Goal: Task Accomplishment & Management: Use online tool/utility

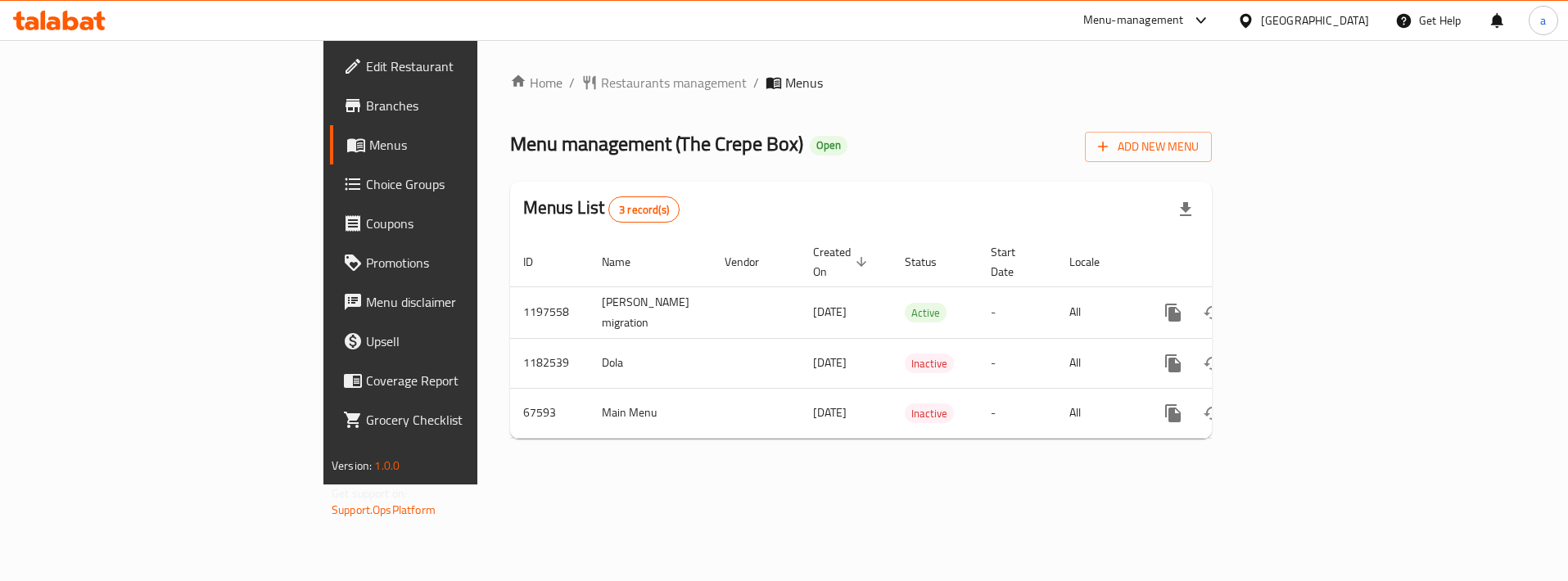
click at [366, 174] on span "Choice Groups" at bounding box center [469, 184] width 206 height 20
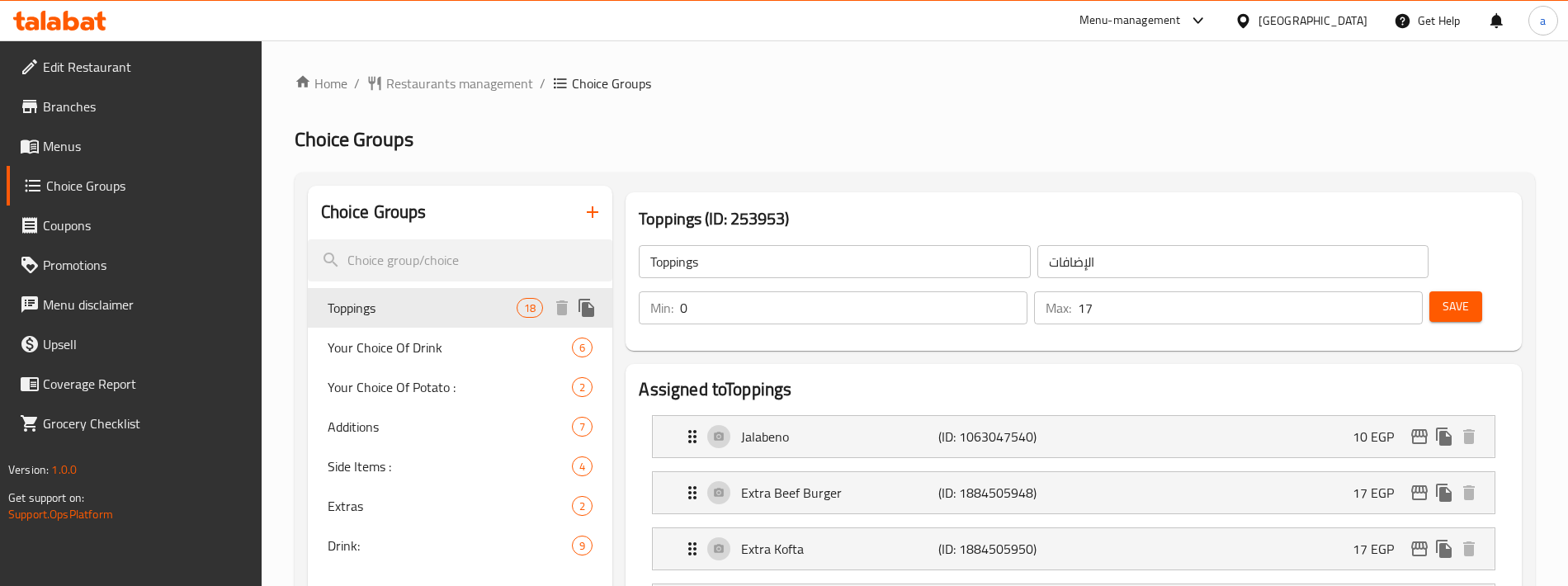
click at [475, 307] on span "Toppings" at bounding box center [422, 307] width 190 height 20
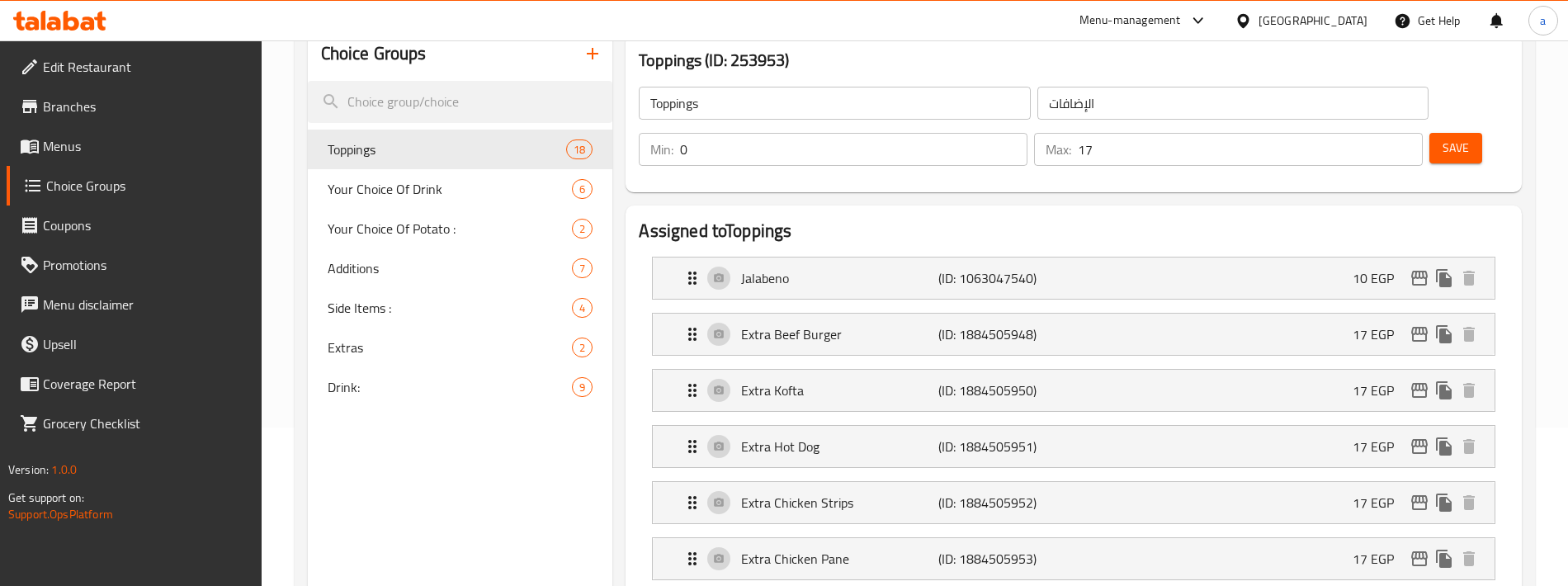
scroll to position [12, 0]
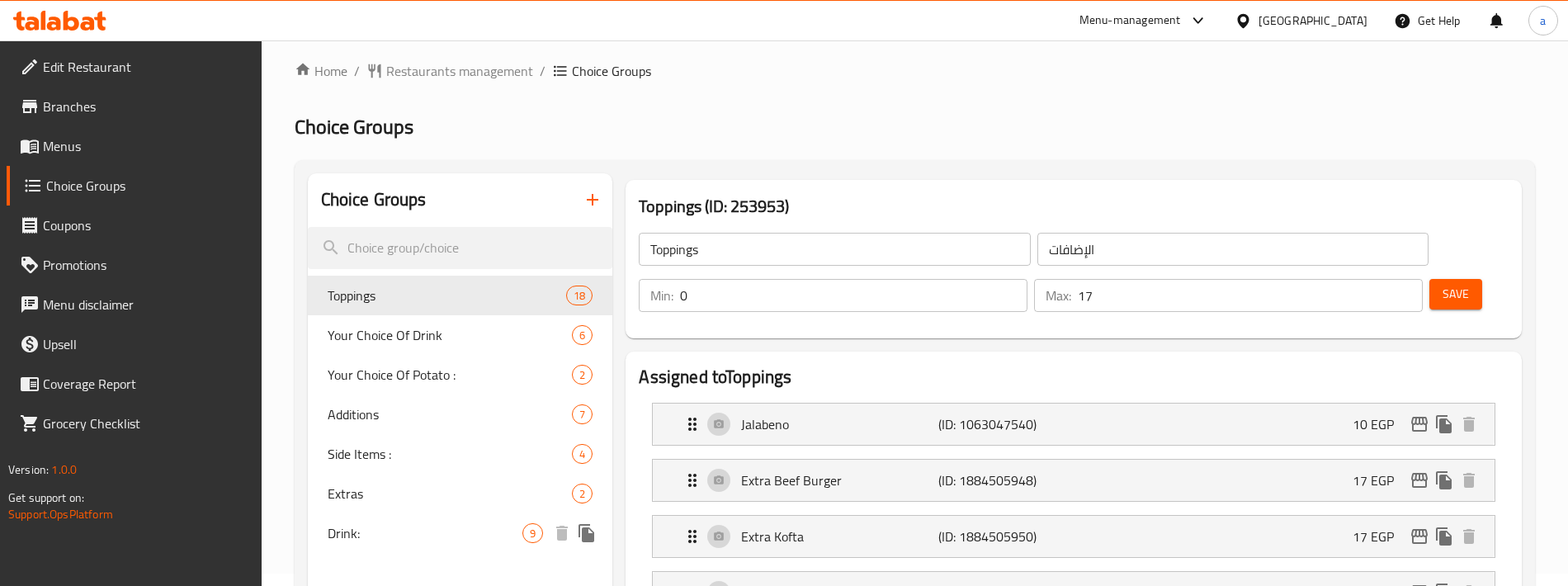
drag, startPoint x: 450, startPoint y: 534, endPoint x: 1293, endPoint y: 215, distance: 901.3
click at [450, 534] on span "Drink:" at bounding box center [425, 533] width 196 height 20
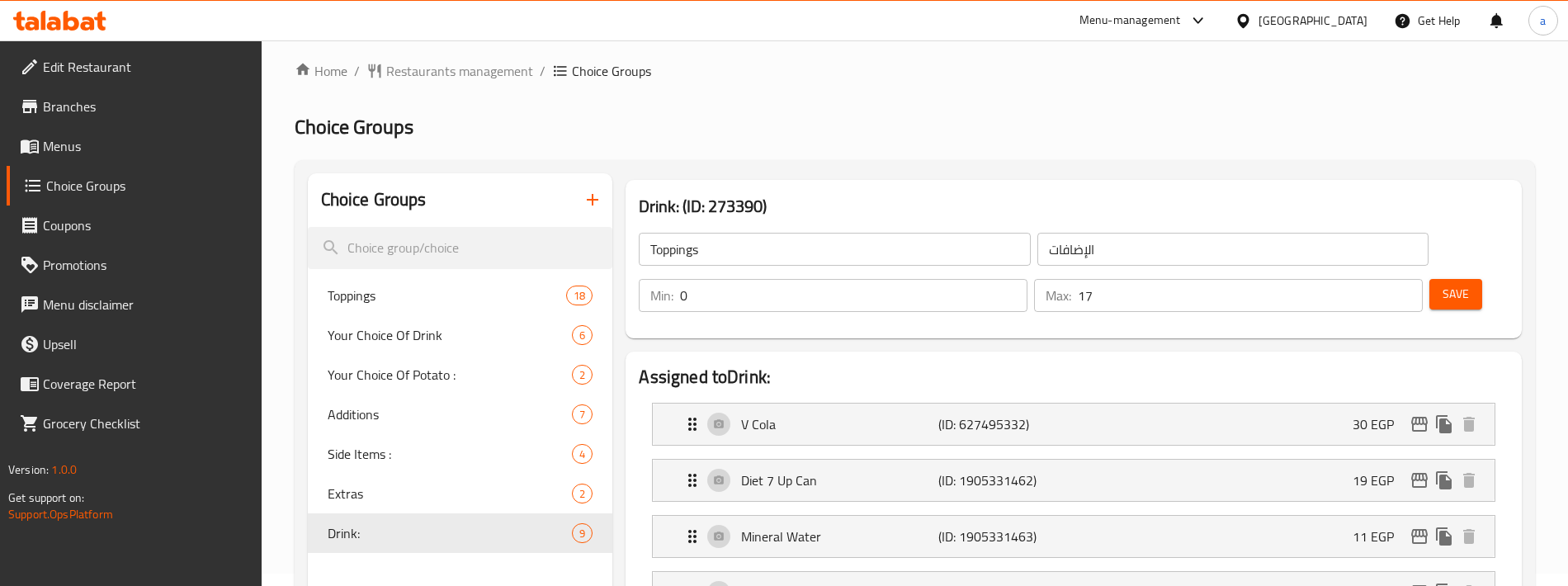
type input "Drink:"
type input "المشروب:"
type input "8"
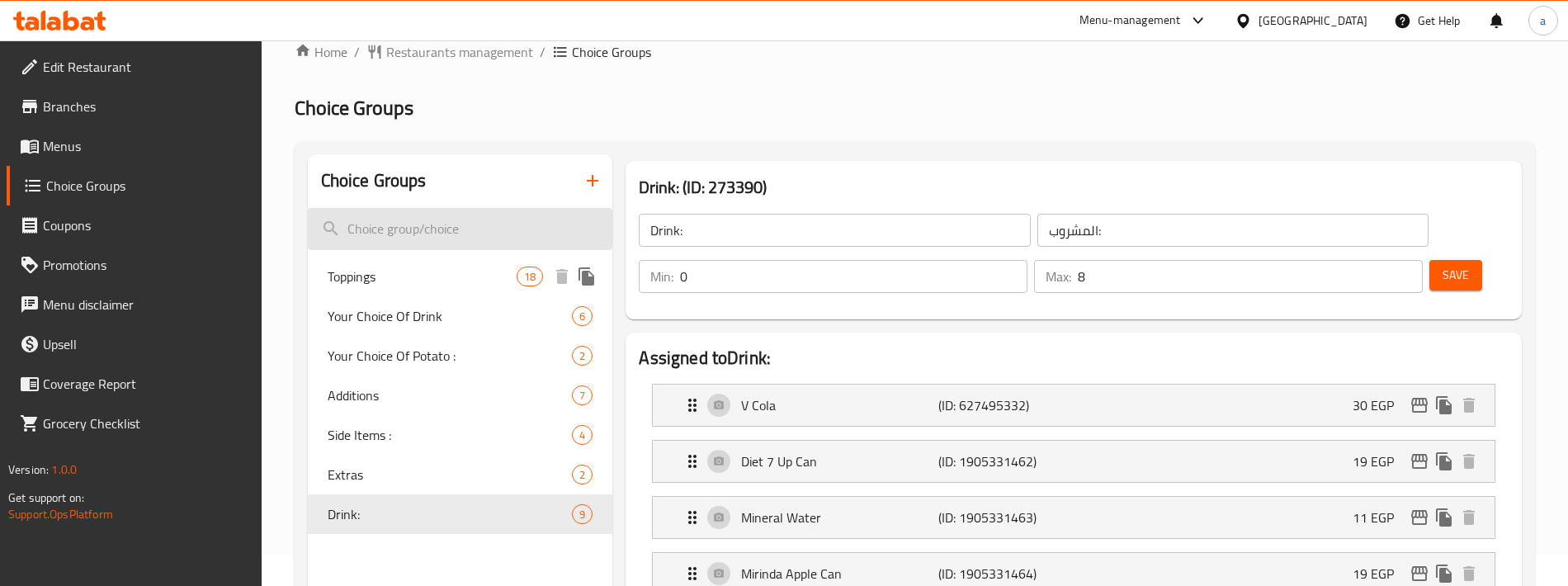
scroll to position [3, 0]
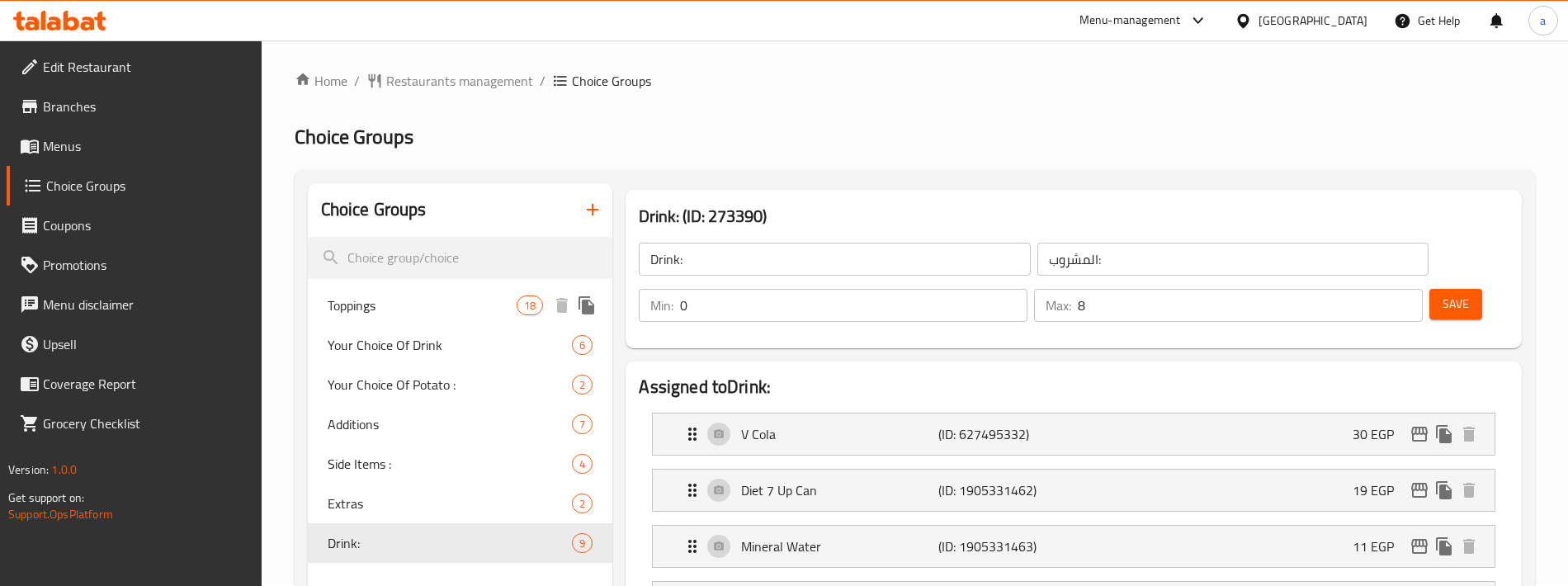
click at [476, 307] on span "Toppings" at bounding box center [422, 306] width 190 height 20
type input "Toppings"
type input "الإضافات"
type input "17"
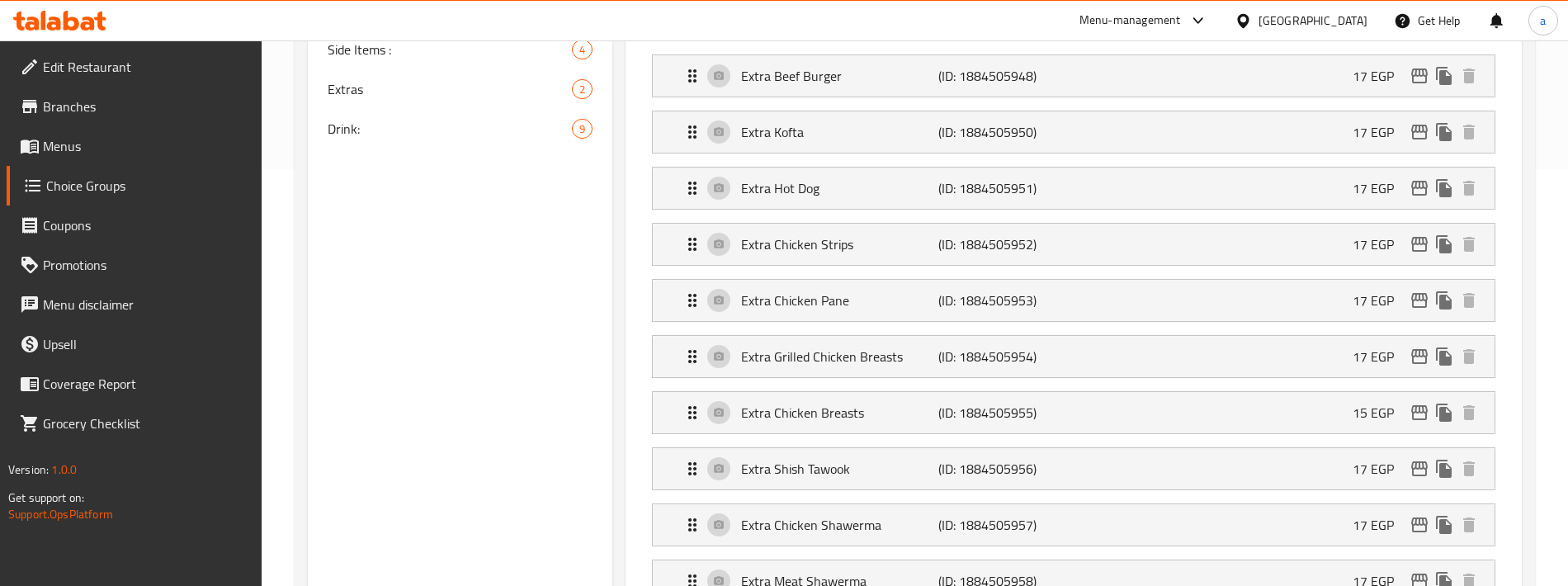
scroll to position [250, 0]
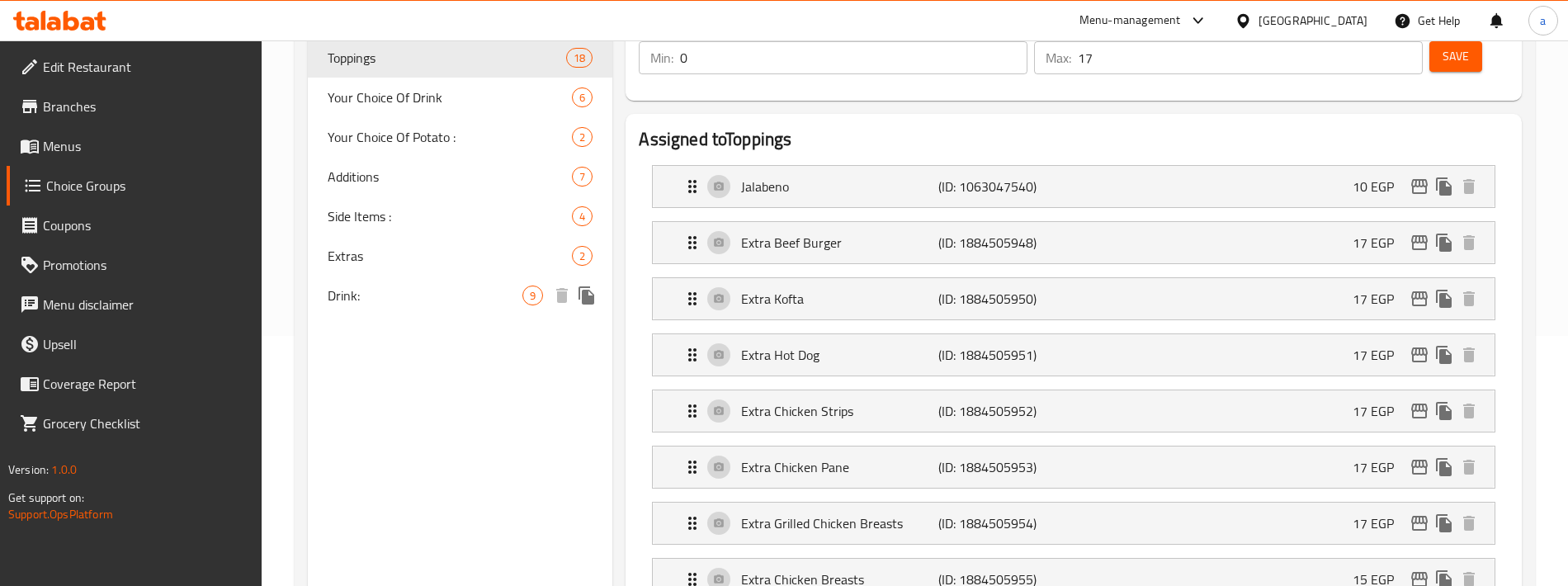
click at [471, 295] on span "Drink:" at bounding box center [425, 295] width 196 height 20
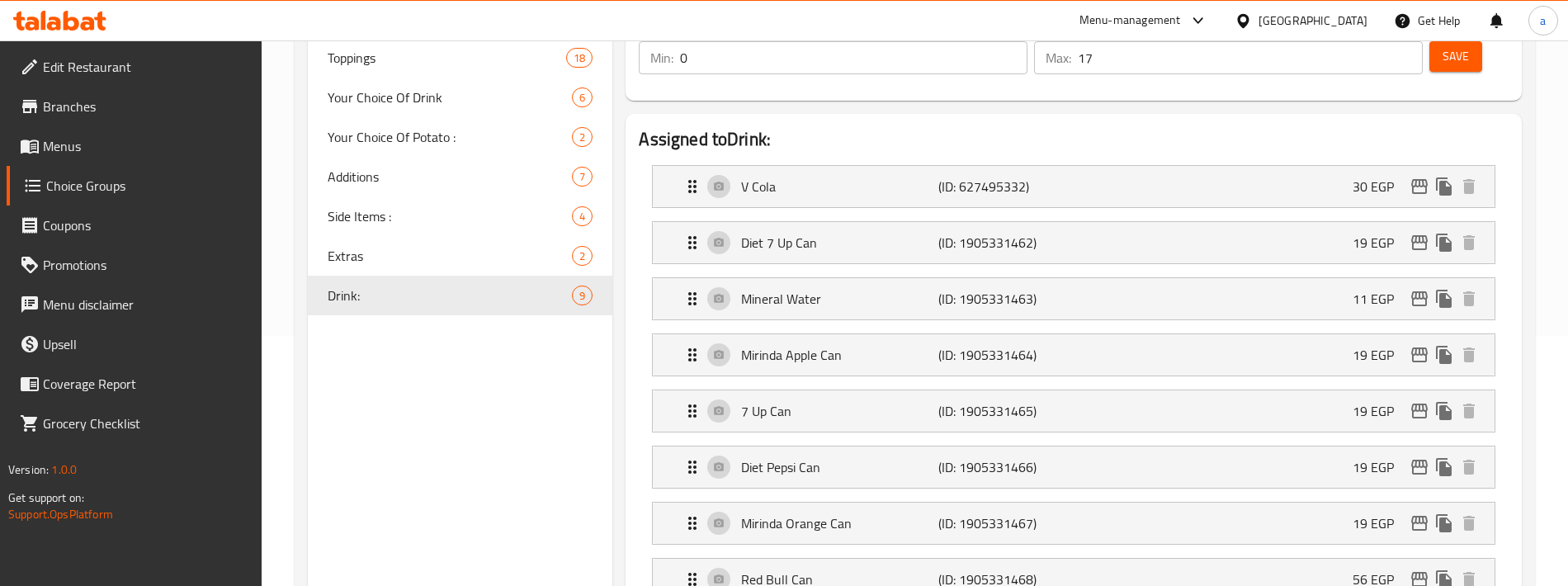
type input "Drink:"
type input "المشروب:"
type input "8"
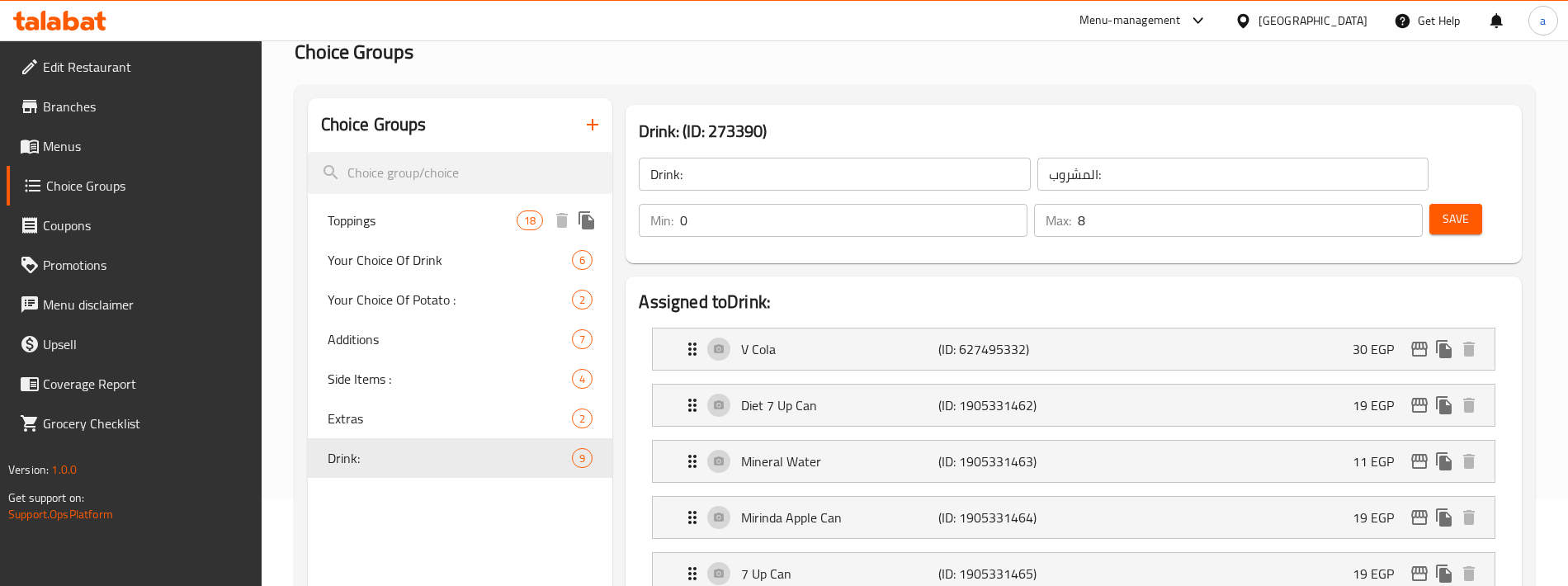
scroll to position [83, 0]
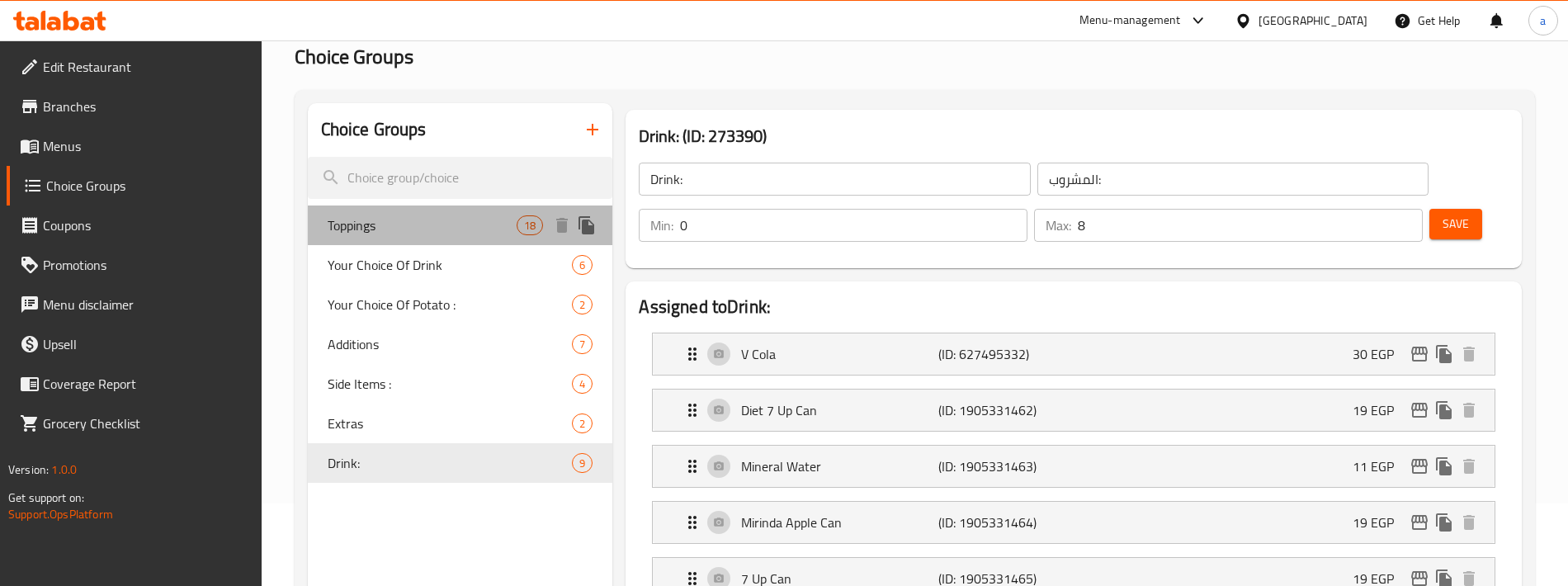
click at [435, 221] on span "Toppings" at bounding box center [422, 225] width 190 height 20
type input "Toppings"
type input "الإضافات"
type input "17"
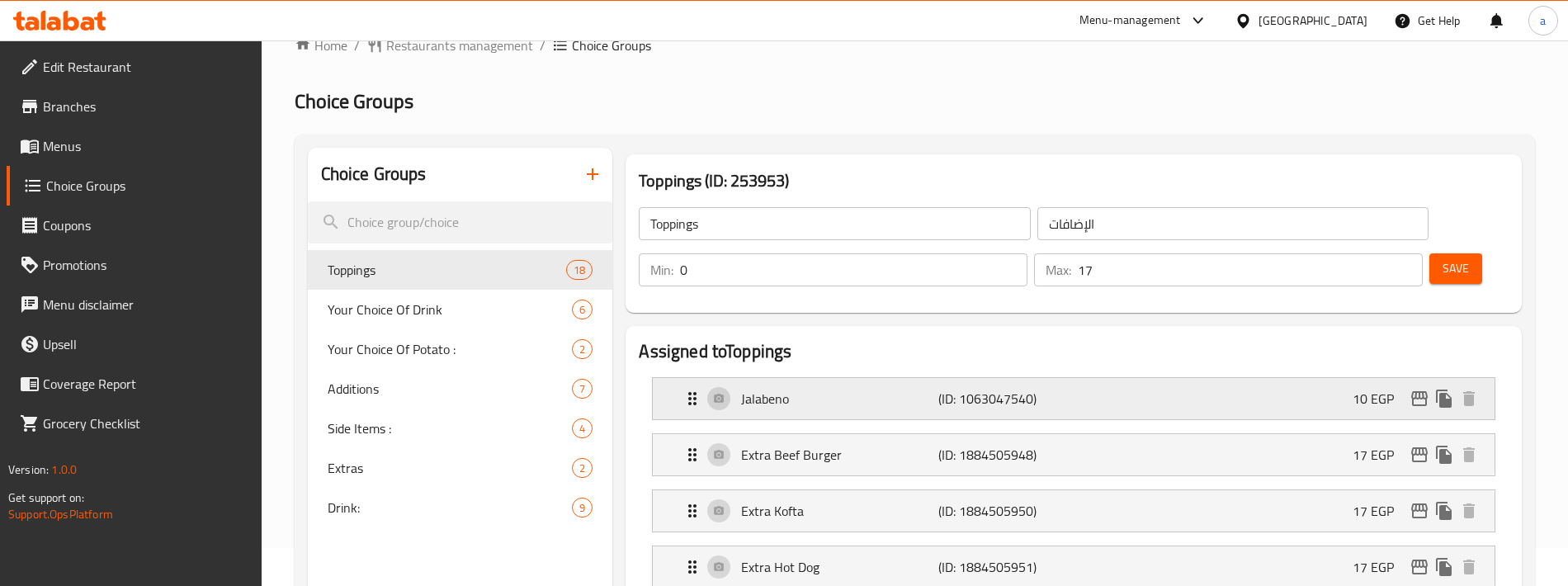
scroll to position [0, 0]
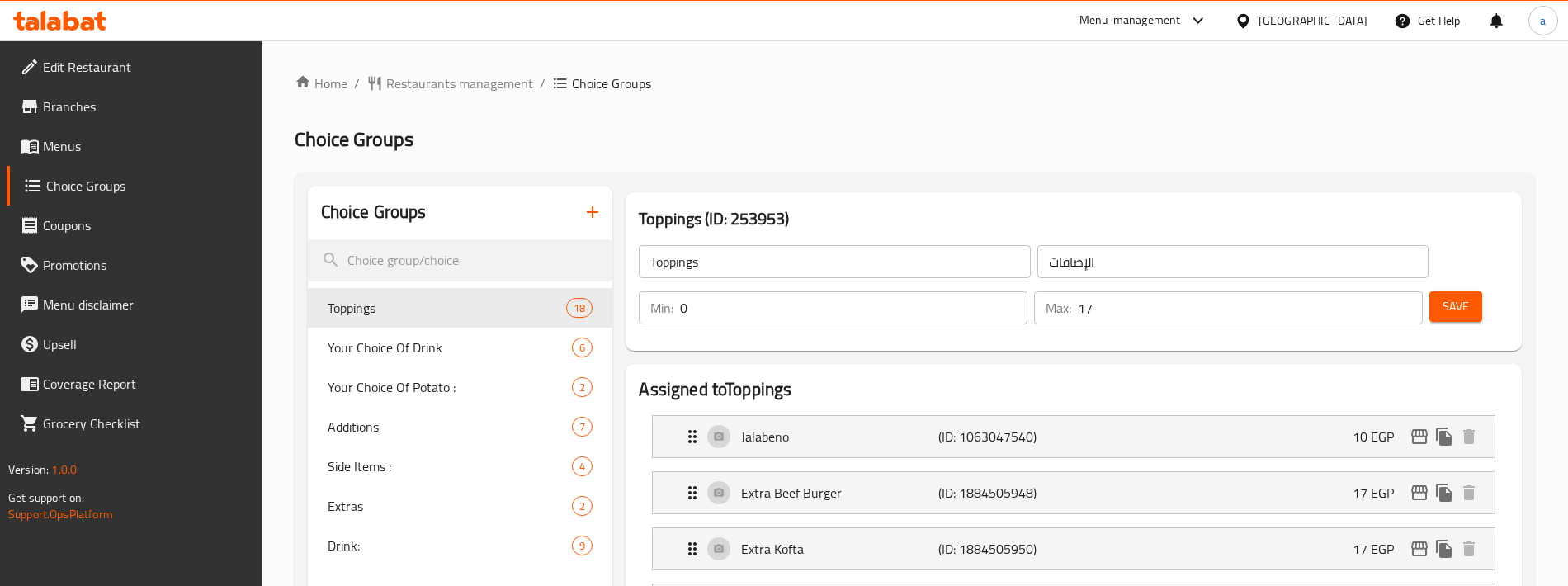
click at [37, 18] on icon at bounding box center [32, 24] width 14 height 14
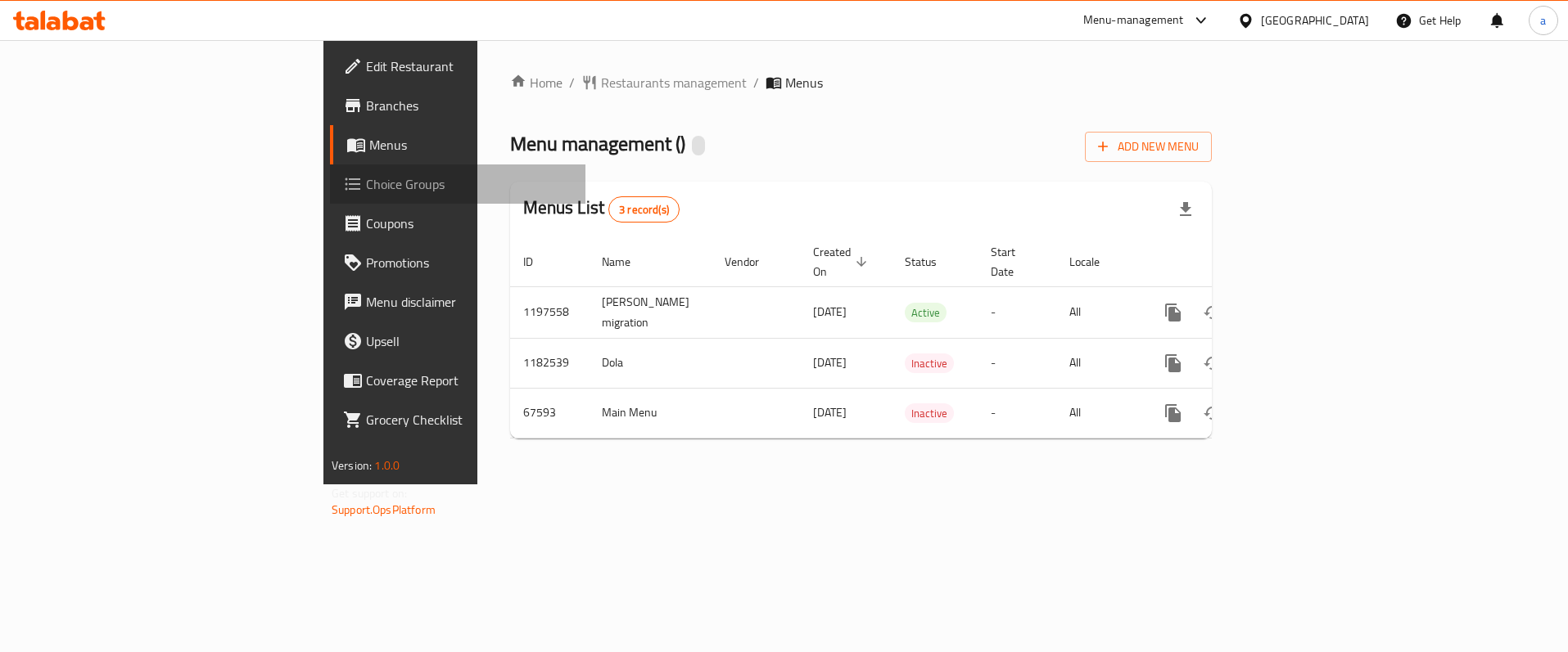
click at [366, 191] on span "Choice Groups" at bounding box center [469, 184] width 206 height 20
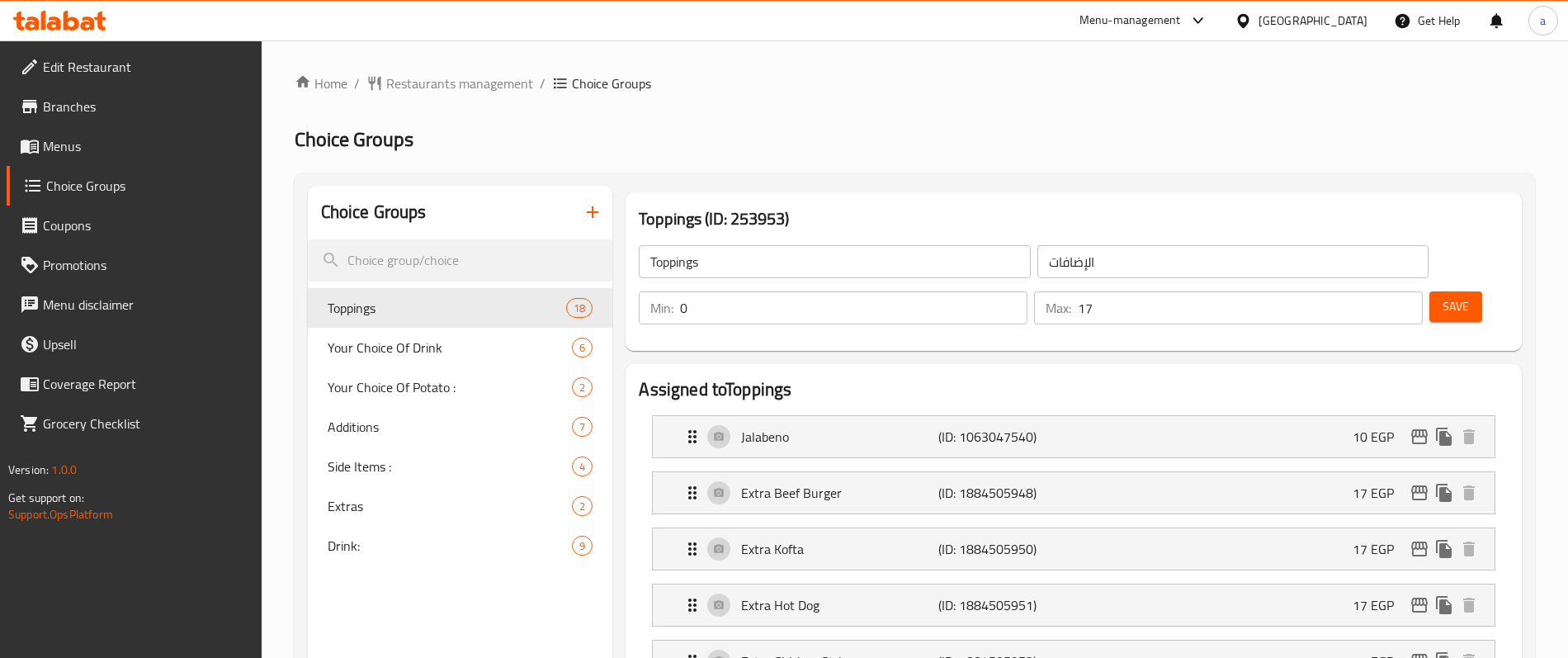
scroll to position [83, 0]
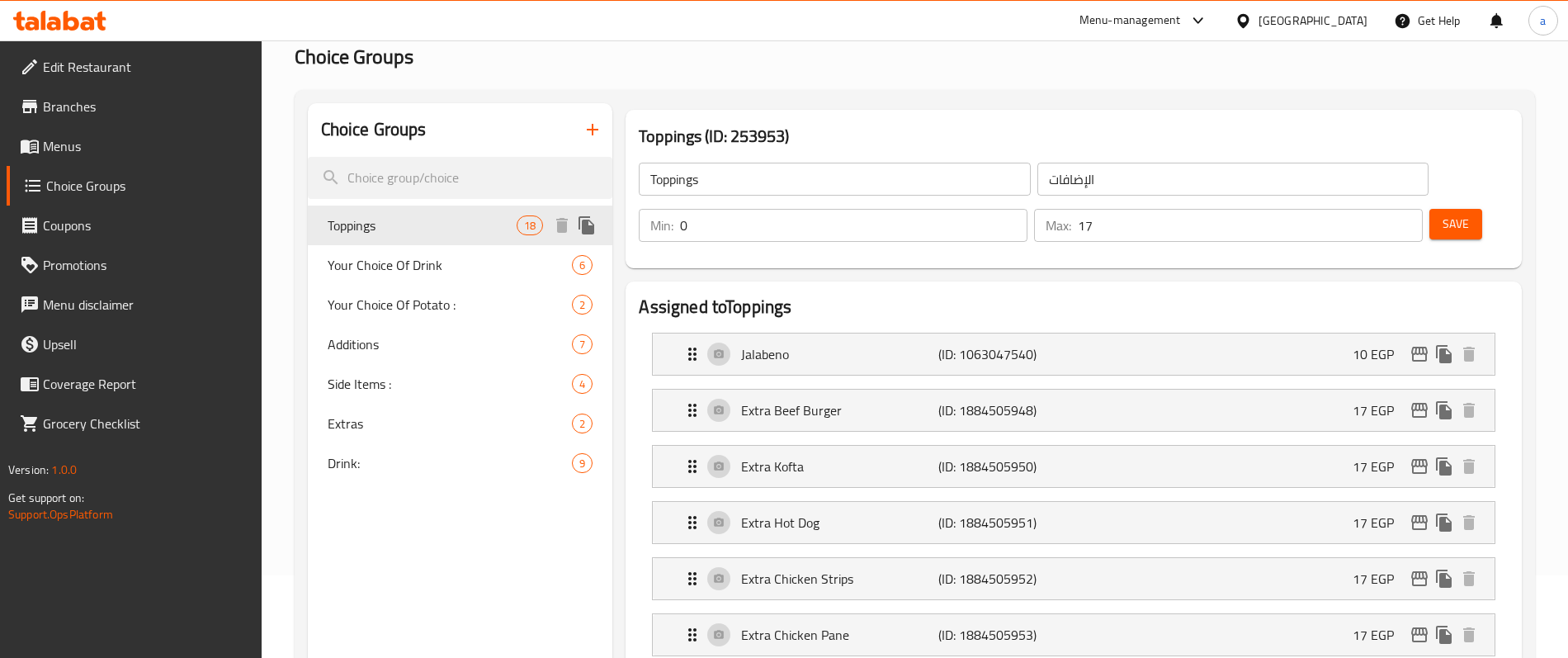
click at [421, 221] on span "Toppings" at bounding box center [422, 225] width 190 height 20
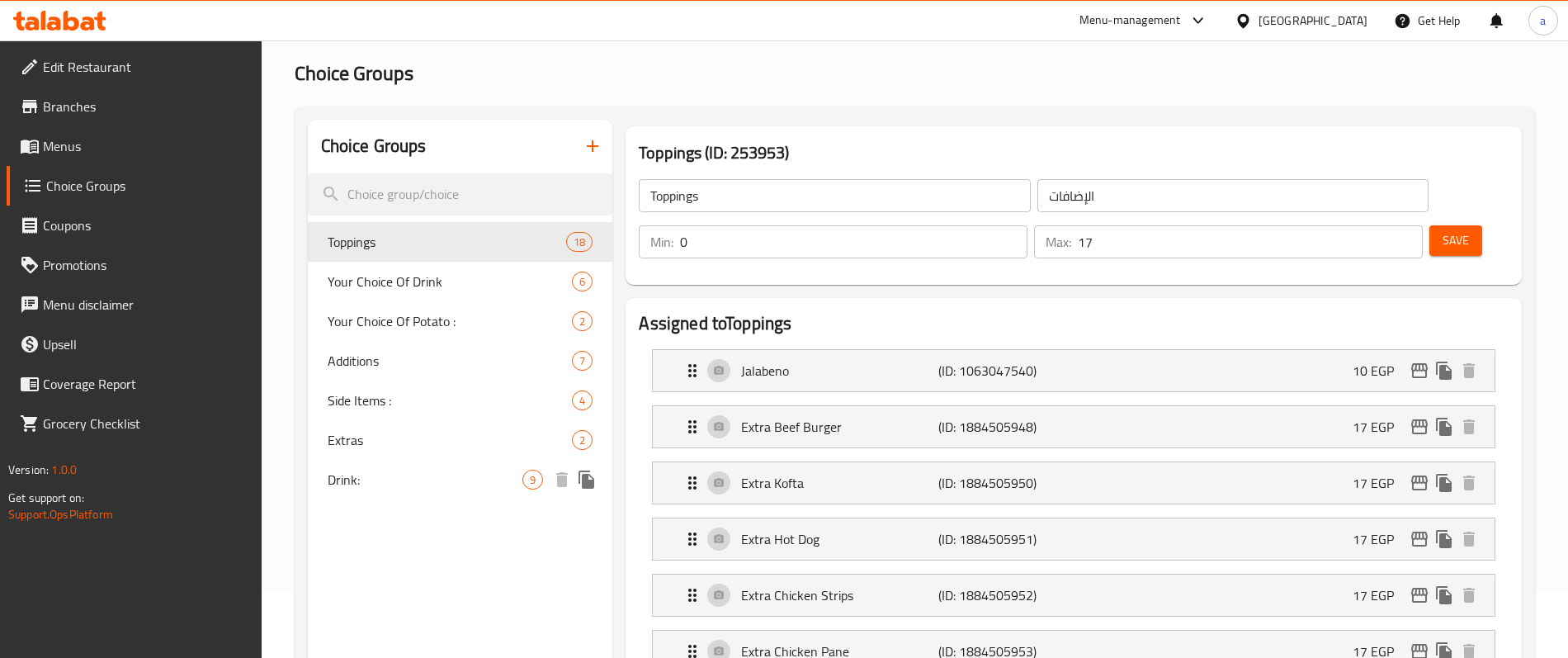
drag, startPoint x: 472, startPoint y: 482, endPoint x: 1370, endPoint y: 121, distance: 967.8
click at [472, 482] on span "Drink:" at bounding box center [425, 480] width 196 height 20
type input "Drink:"
type input "المشروب:"
type input "8"
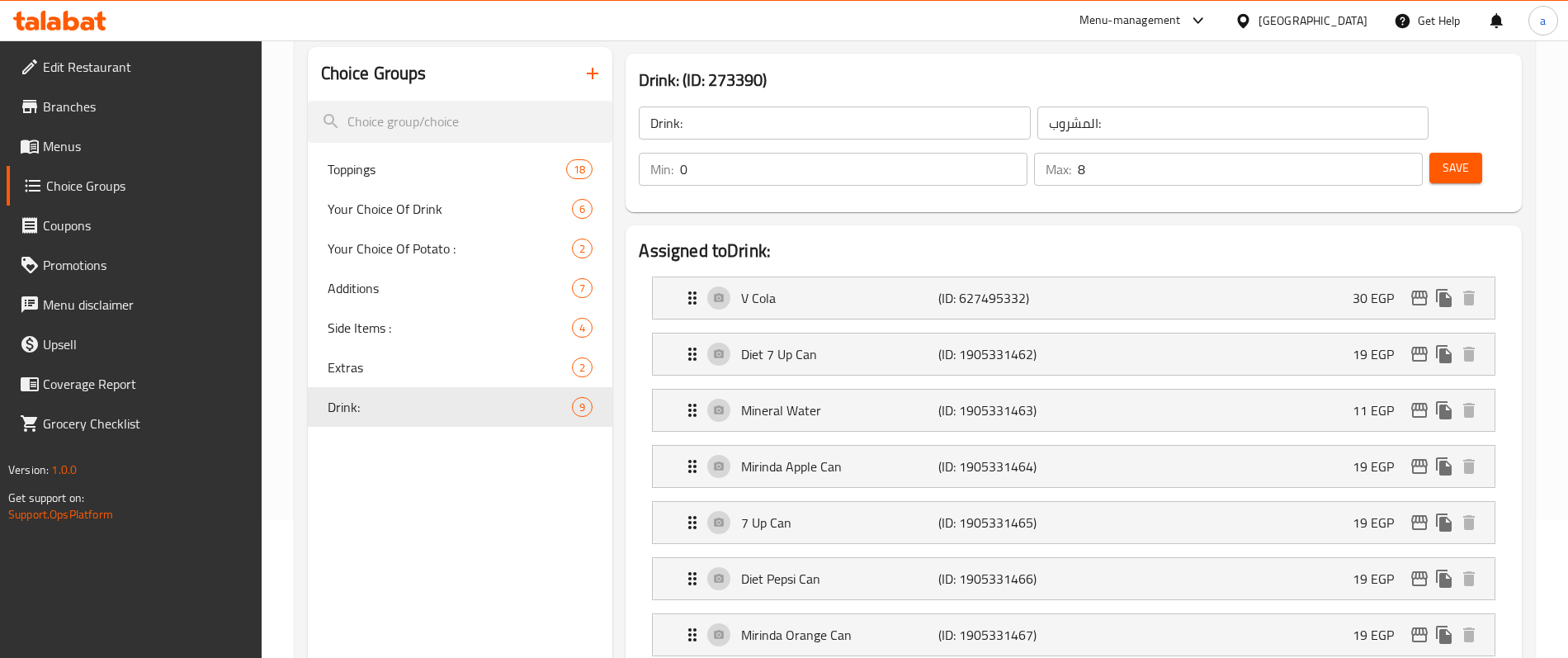
scroll to position [0, 0]
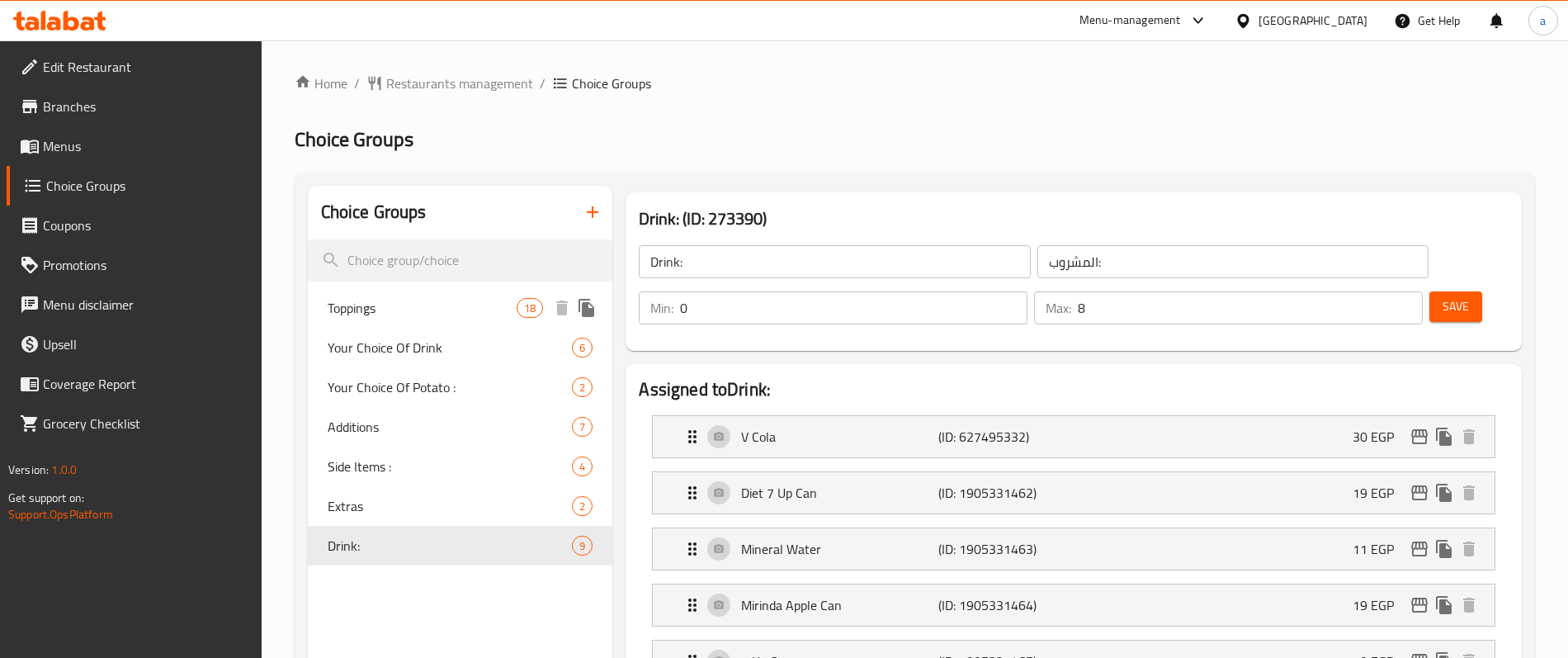
click at [457, 309] on span "Toppings" at bounding box center [422, 307] width 190 height 20
type input "Toppings"
type input "الإضافات"
type input "17"
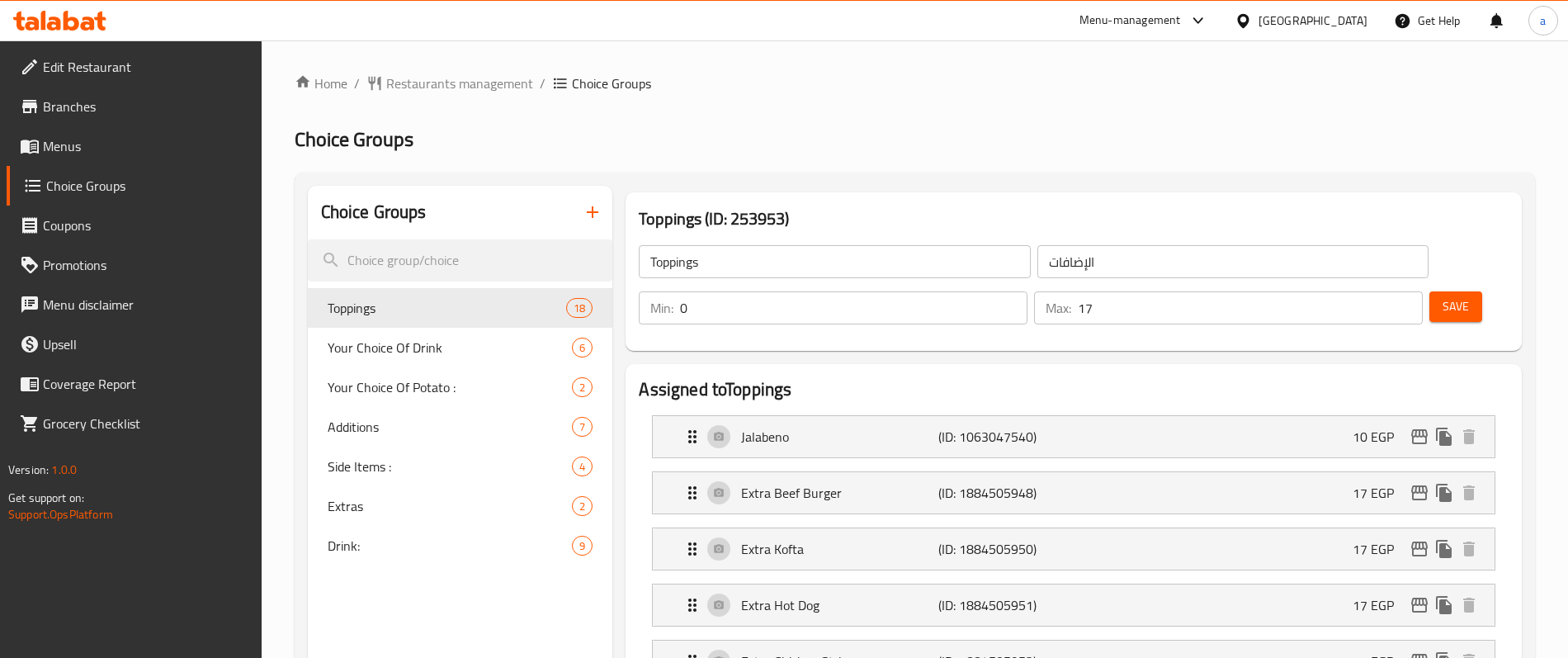
click at [58, 29] on icon at bounding box center [54, 24] width 14 height 14
